Goal: Task Accomplishment & Management: Complete application form

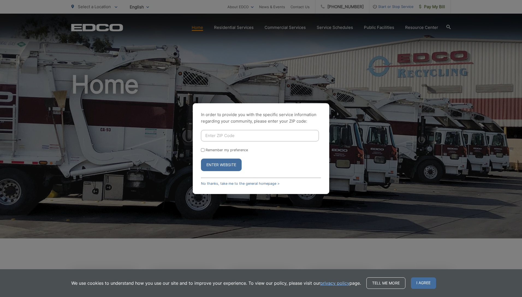
drag, startPoint x: 0, startPoint y: 0, endPoint x: 232, endPoint y: 135, distance: 268.1
click at [245, 138] on input "Enter ZIP Code" at bounding box center [260, 135] width 118 height 11
type input "91945"
click at [201, 153] on div "In order to provide you with the specific service information regarding your co…" at bounding box center [261, 148] width 136 height 91
click at [203, 150] on input "Remember my preference" at bounding box center [203, 150] width 4 height 4
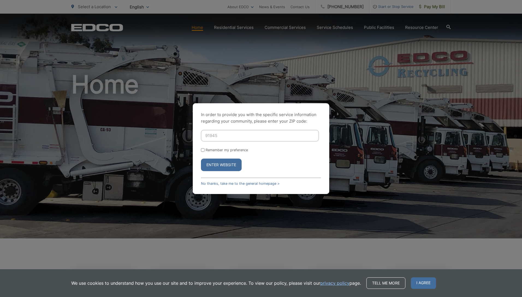
checkbox input "true"
click at [220, 165] on button "Enter Website" at bounding box center [221, 165] width 41 height 13
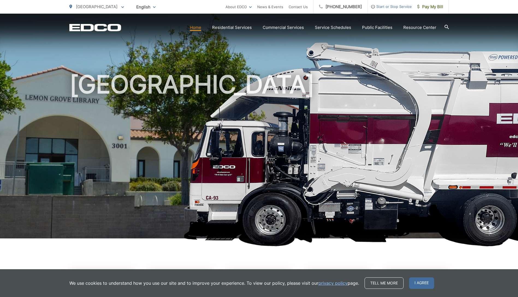
click at [448, 28] on icon at bounding box center [446, 27] width 4 height 4
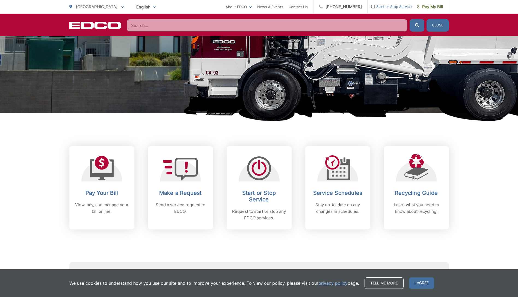
scroll to position [124, 0]
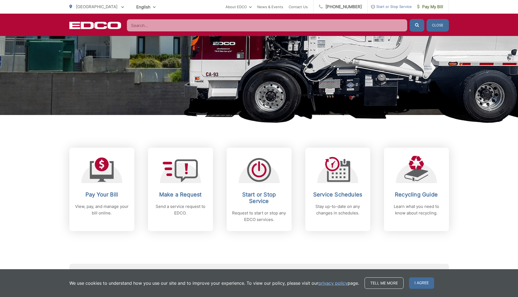
click at [283, 26] on input "Search" at bounding box center [267, 25] width 281 height 13
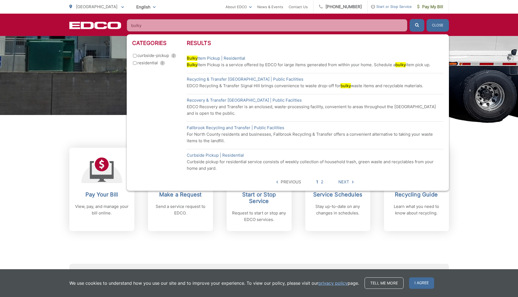
type input "bulky"
click at [237, 62] on p "Bulky Item Pickup is a service offered by EDCO for large items generated from w…" at bounding box center [315, 65] width 257 height 7
click at [193, 58] on mark "Bulky" at bounding box center [192, 58] width 11 height 5
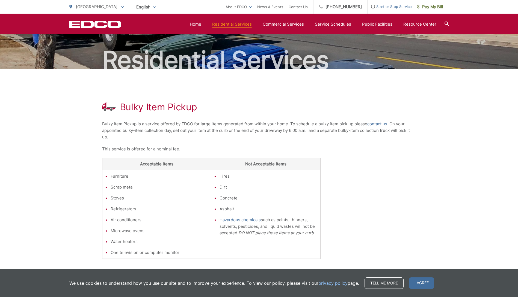
scroll to position [27, 0]
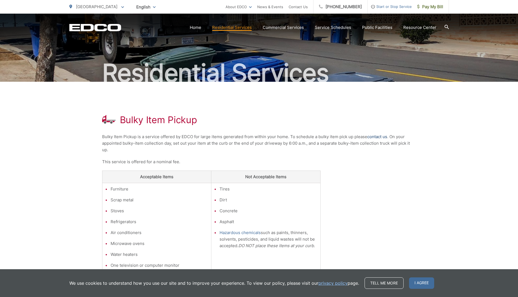
click at [380, 137] on link "contact us" at bounding box center [377, 137] width 20 height 7
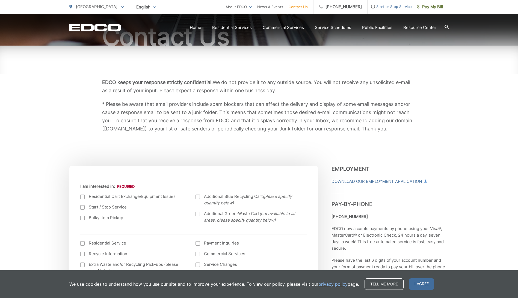
scroll to position [82, 0]
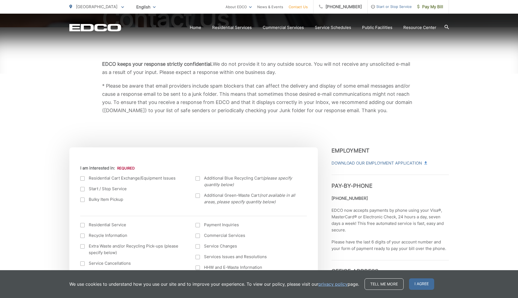
click at [81, 201] on div at bounding box center [82, 200] width 4 height 4
click at [0, 0] on input "Bulky Item Pickup" at bounding box center [0, 0] width 0 height 0
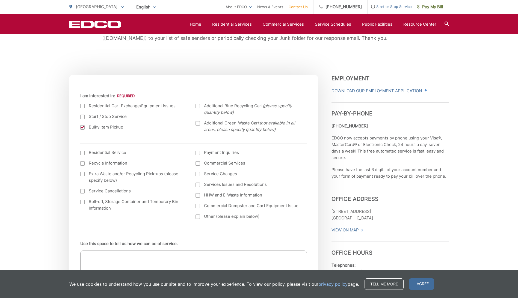
scroll to position [164, 0]
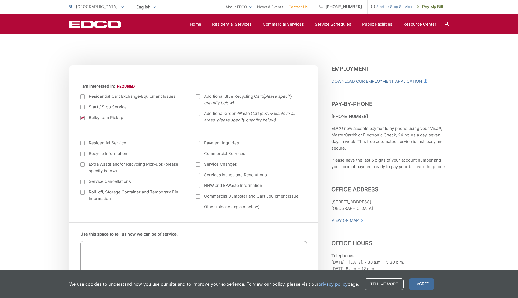
click at [90, 245] on textarea "Use this space to tell us how we can be of service." at bounding box center [193, 257] width 227 height 33
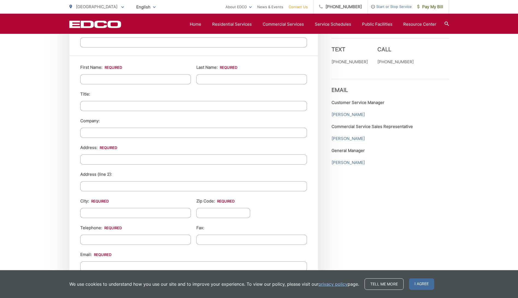
scroll to position [355, 0]
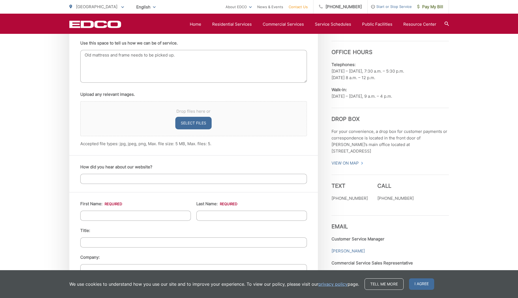
click at [118, 55] on textarea "Old mattress and frame needs to be picked up." at bounding box center [193, 66] width 227 height 33
click at [92, 55] on textarea "Old mattress and frame needs to be picked up." at bounding box center [193, 66] width 227 height 33
type textarea "Old bed frame and mattress need to be picked up."
click at [94, 179] on input "How did you hear about our website?" at bounding box center [193, 179] width 227 height 10
type input "current customer"
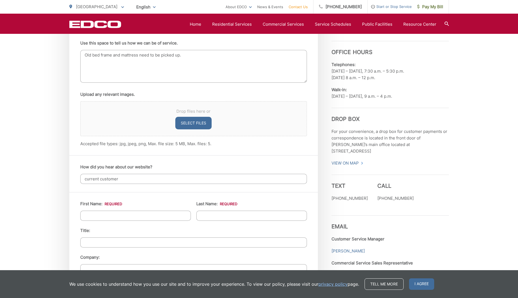
click at [189, 56] on textarea "Old bed frame and mattress need to be picked up." at bounding box center [193, 66] width 227 height 33
type textarea "Old bed frame and mattress need to be picked up. Account 19-D2 371630"
click at [93, 215] on input "First Name: *" at bounding box center [135, 216] width 111 height 10
type input "Rusty"
type input "Rimmer"
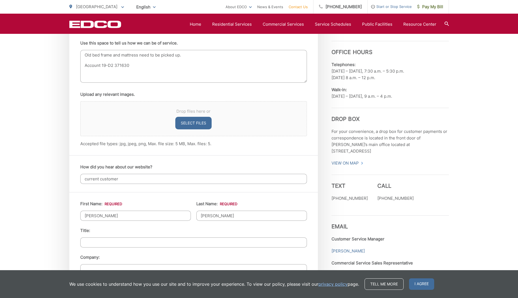
type input "None"
type input "2130 Bonita Street"
type input "[GEOGRAPHIC_DATA]"
type input "91945"
type input "6199811339"
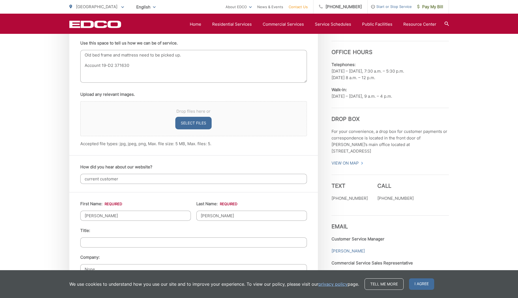
type input "rrimmer1@cox.net"
type input "(619) 981-1339"
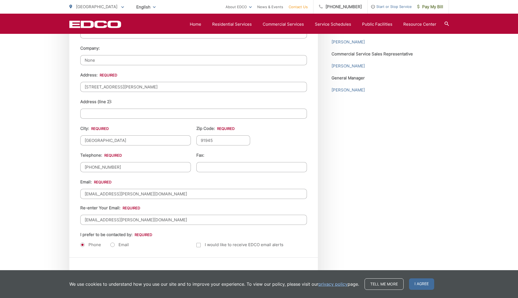
scroll to position [573, 0]
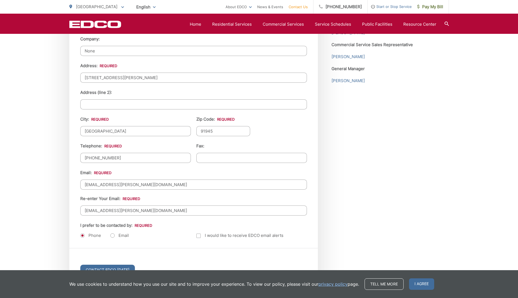
click at [111, 236] on label "Email" at bounding box center [119, 235] width 19 height 5
radio input "true"
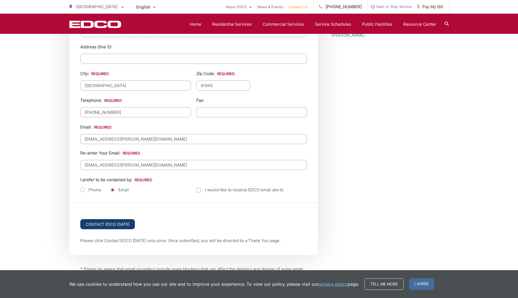
scroll to position [655, 0]
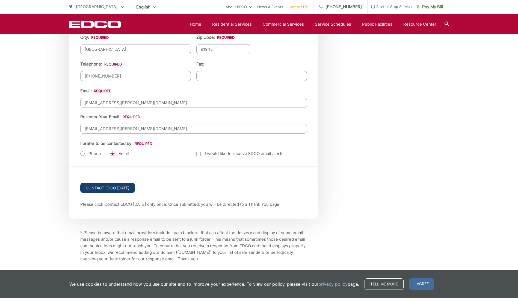
click at [107, 186] on input "Contact EDCO Today" at bounding box center [107, 188] width 55 height 10
